Goal: Task Accomplishment & Management: Complete application form

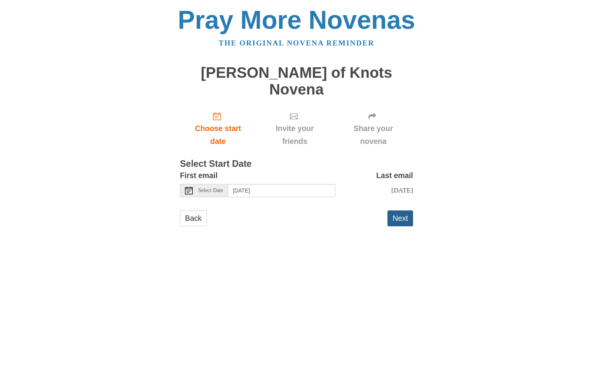
click at [398, 210] on button "Next" at bounding box center [401, 218] width 26 height 16
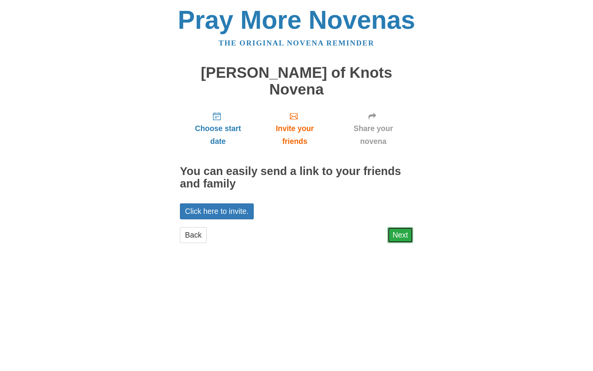
click at [397, 227] on link "Next" at bounding box center [401, 235] width 26 height 16
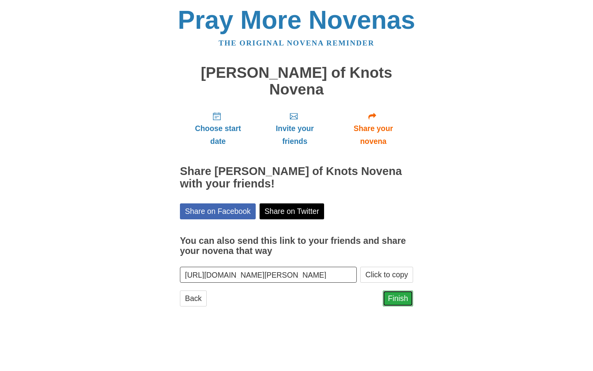
click at [391, 290] on link "Finish" at bounding box center [398, 298] width 30 height 16
